Goal: Transaction & Acquisition: Purchase product/service

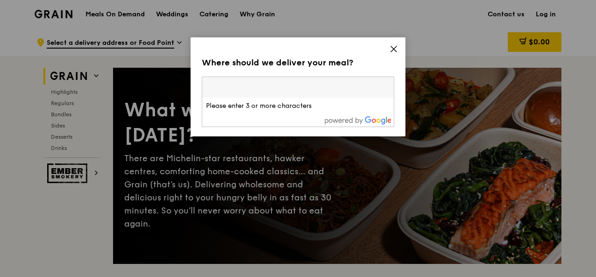
click at [262, 85] on input "search" at bounding box center [298, 87] width 192 height 21
paste input "119245"
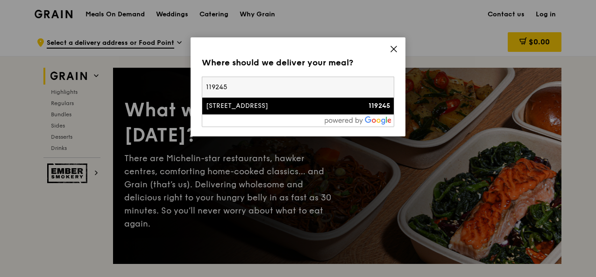
type input "119245"
click at [332, 109] on div "[STREET_ADDRESS]" at bounding box center [275, 105] width 138 height 9
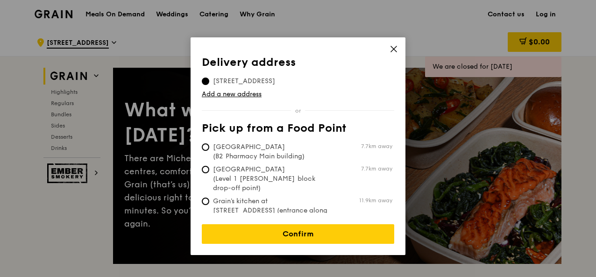
click at [337, 51] on div "Delivery address Pick up from a Food Point Delivery address [STREET_ADDRESS] Ad…" at bounding box center [298, 146] width 215 height 218
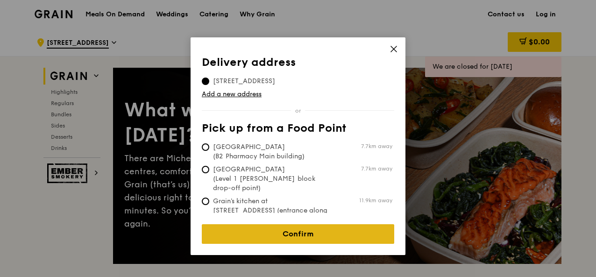
click at [301, 228] on link "Confirm" at bounding box center [298, 234] width 193 height 20
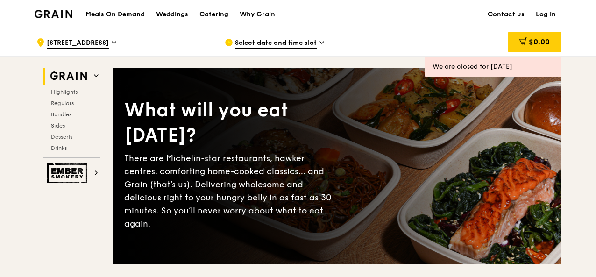
click at [314, 41] on span "Select date and time slot" at bounding box center [276, 43] width 82 height 10
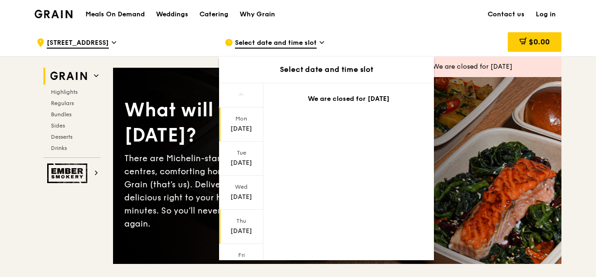
click at [246, 225] on div "[DATE]" at bounding box center [241, 227] width 44 height 34
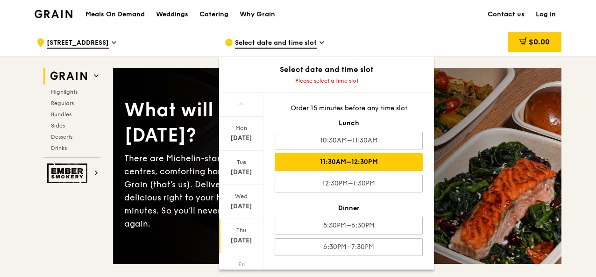
click at [396, 162] on div "11:30AM–12:30PM" at bounding box center [349, 162] width 148 height 18
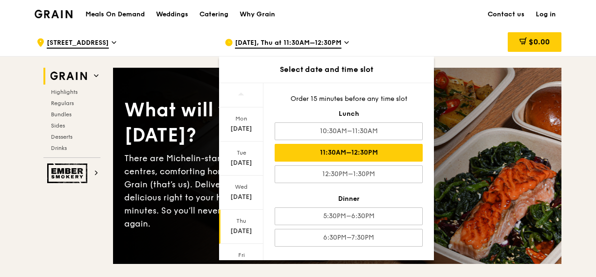
click at [344, 39] on icon at bounding box center [346, 42] width 5 height 8
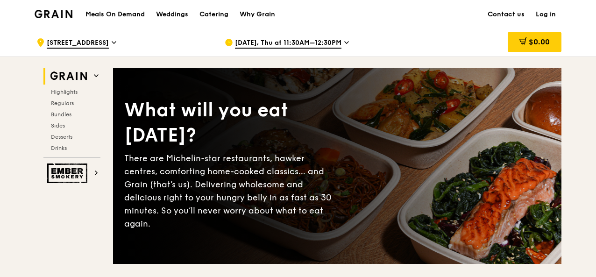
click at [94, 79] on span at bounding box center [96, 76] width 5 height 8
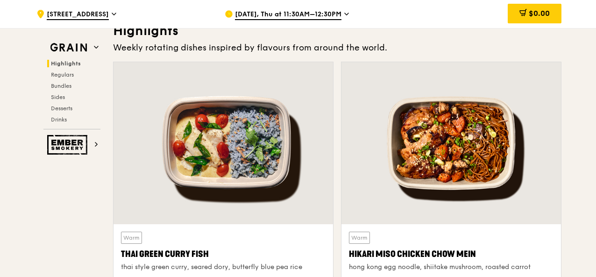
scroll to position [264, 0]
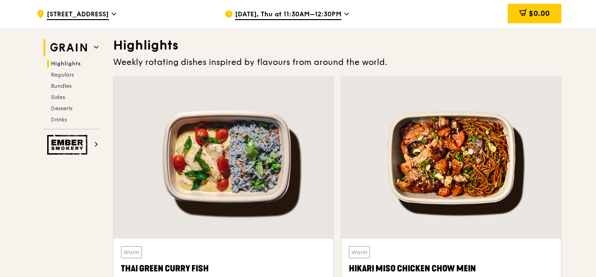
click at [93, 51] on h2 "Grain" at bounding box center [71, 47] width 57 height 17
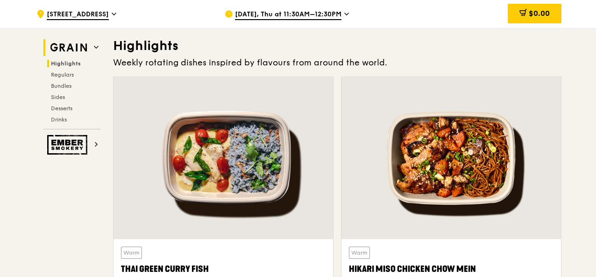
scroll to position [264, 0]
click at [95, 48] on icon at bounding box center [96, 47] width 5 height 5
click at [71, 50] on img at bounding box center [68, 47] width 43 height 17
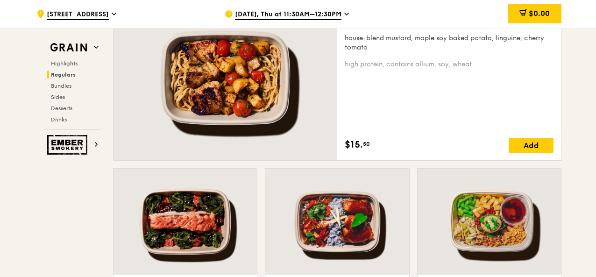
scroll to position [684, 0]
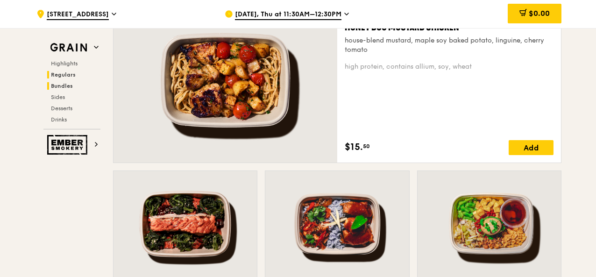
click at [61, 85] on span "Bundles" at bounding box center [62, 86] width 22 height 7
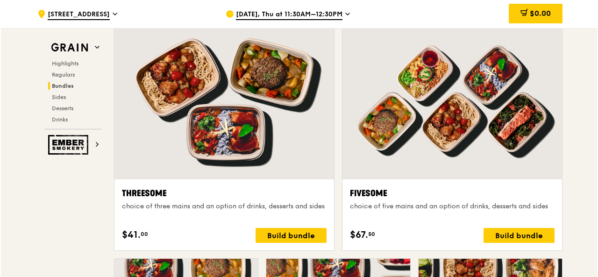
scroll to position [1615, 0]
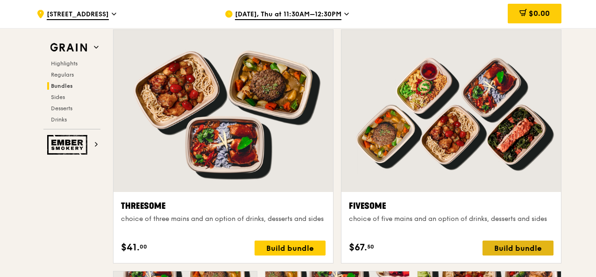
click at [509, 241] on div "Build bundle" at bounding box center [518, 248] width 71 height 15
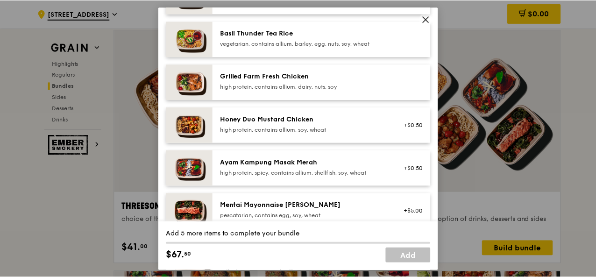
scroll to position [187, 0]
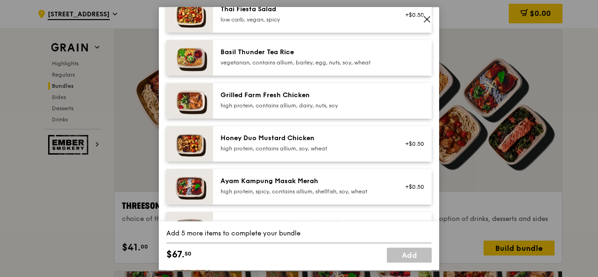
click at [428, 21] on icon at bounding box center [427, 19] width 8 height 8
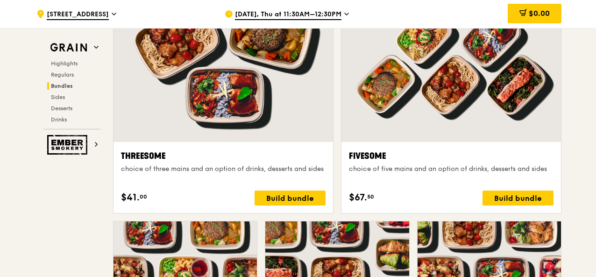
scroll to position [1755, 0]
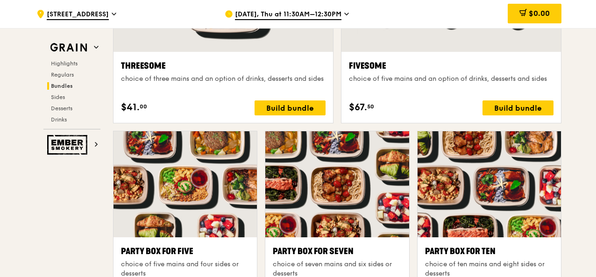
click at [87, 170] on div "Grain Highlights Regulars Bundles Sides Desserts Drinks Ember Smokery What will…" at bounding box center [298, 253] width 527 height 3904
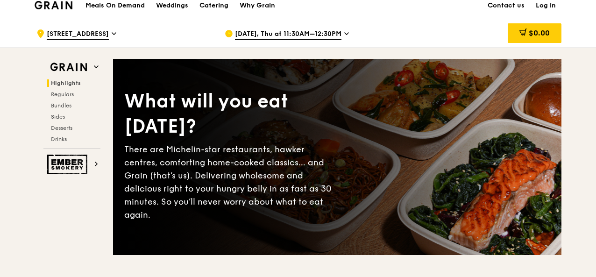
scroll to position [0, 0]
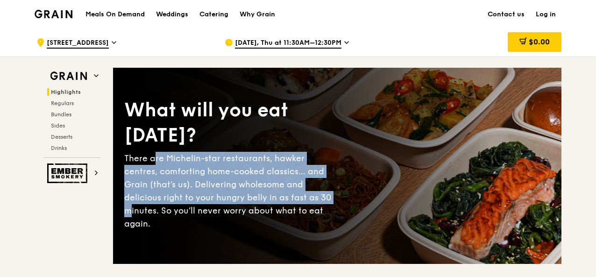
drag, startPoint x: 155, startPoint y: 169, endPoint x: 276, endPoint y: 207, distance: 126.4
click at [276, 207] on div "There are Michelin-star restaurants, hawker centres, comforting home-cooked cla…" at bounding box center [230, 191] width 213 height 79
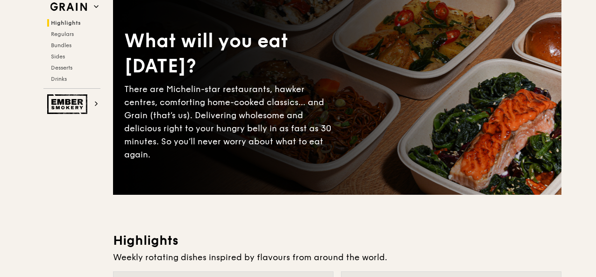
scroll to position [187, 0]
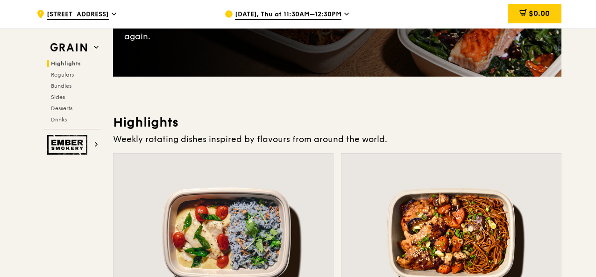
drag, startPoint x: 383, startPoint y: 142, endPoint x: 122, endPoint y: 116, distance: 262.0
click at [122, 116] on div "Highlights Weekly rotating dishes inspired by flavours from around the world. W…" at bounding box center [337, 266] width 449 height 304
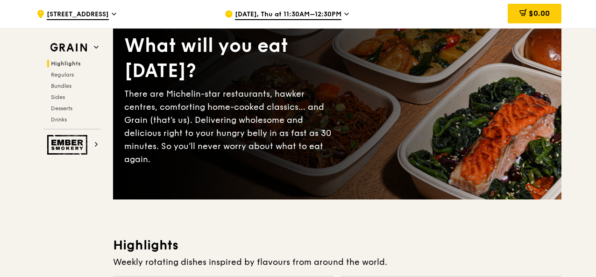
scroll to position [0, 0]
